Goal: Find specific page/section: Find specific page/section

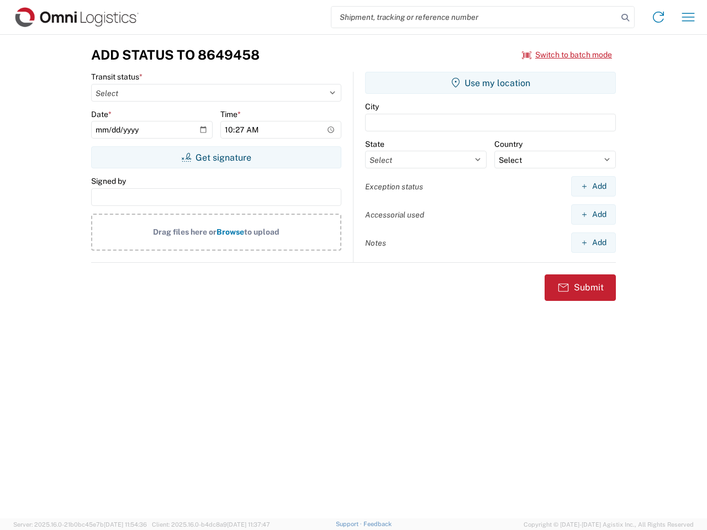
click at [474, 17] on input "search" at bounding box center [474, 17] width 286 height 21
click at [625, 18] on icon at bounding box center [624, 17] width 15 height 15
click at [658, 17] on icon at bounding box center [658, 17] width 18 height 18
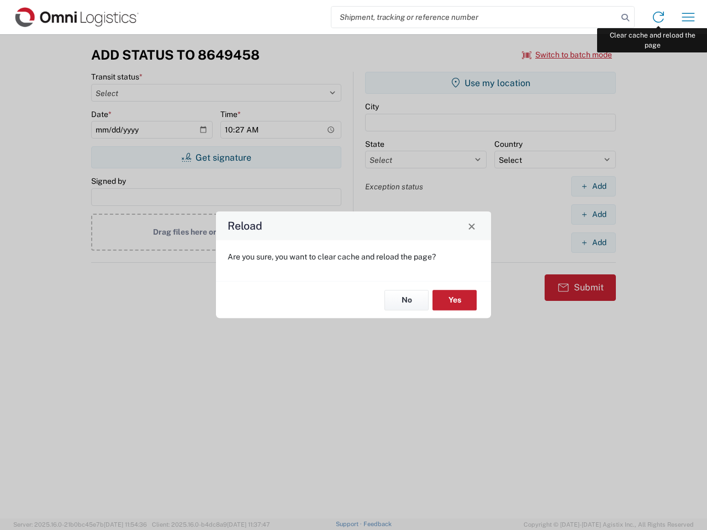
click at [688, 17] on div "Reload Are you sure, you want to clear cache and reload the page? No Yes" at bounding box center [353, 265] width 707 height 530
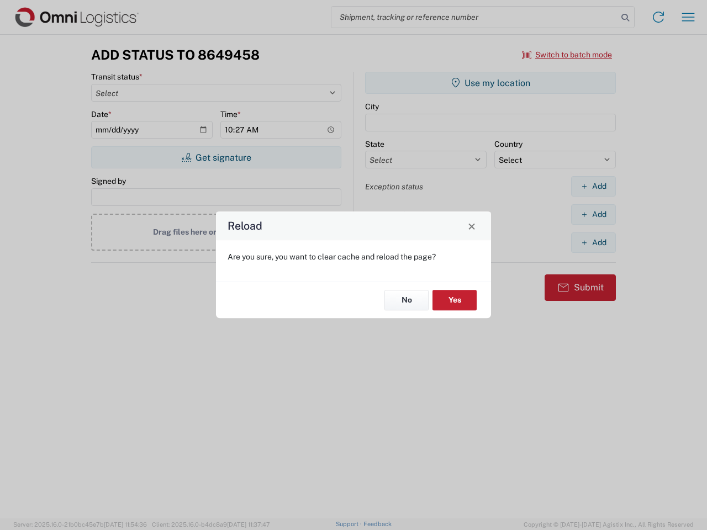
click at [567, 55] on div "Reload Are you sure, you want to clear cache and reload the page? No Yes" at bounding box center [353, 265] width 707 height 530
click at [216, 157] on div "Reload Are you sure, you want to clear cache and reload the page? No Yes" at bounding box center [353, 265] width 707 height 530
click at [490, 83] on div "Reload Are you sure, you want to clear cache and reload the page? No Yes" at bounding box center [353, 265] width 707 height 530
click at [593, 186] on div "Reload Are you sure, you want to clear cache and reload the page? No Yes" at bounding box center [353, 265] width 707 height 530
click at [593, 214] on div "Reload Are you sure, you want to clear cache and reload the page? No Yes" at bounding box center [353, 265] width 707 height 530
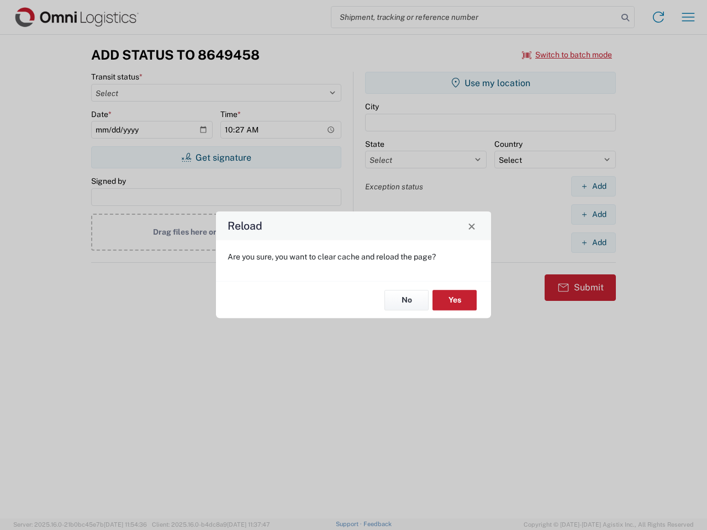
click at [593, 242] on div "Reload Are you sure, you want to clear cache and reload the page? No Yes" at bounding box center [353, 265] width 707 height 530
